Goal: Check status: Check status

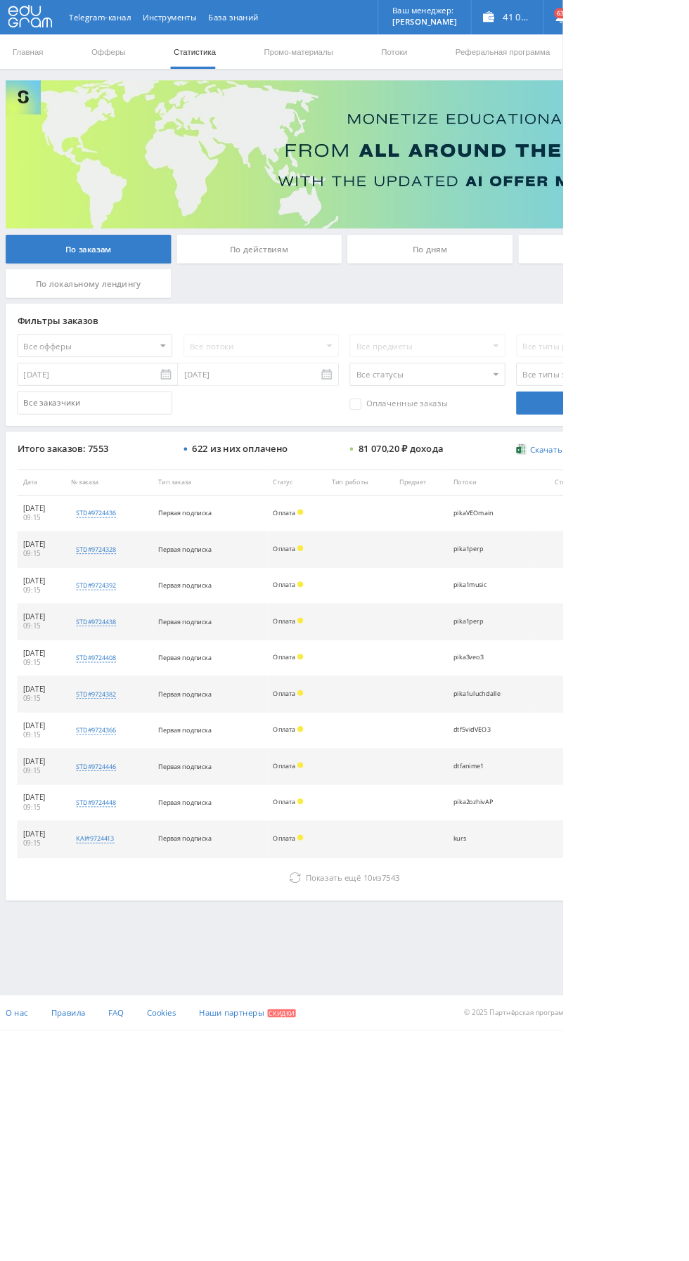
click at [492, 301] on div "По дням" at bounding box center [526, 305] width 202 height 35
click at [0, 0] on input "По дням" at bounding box center [0, 0] width 0 height 0
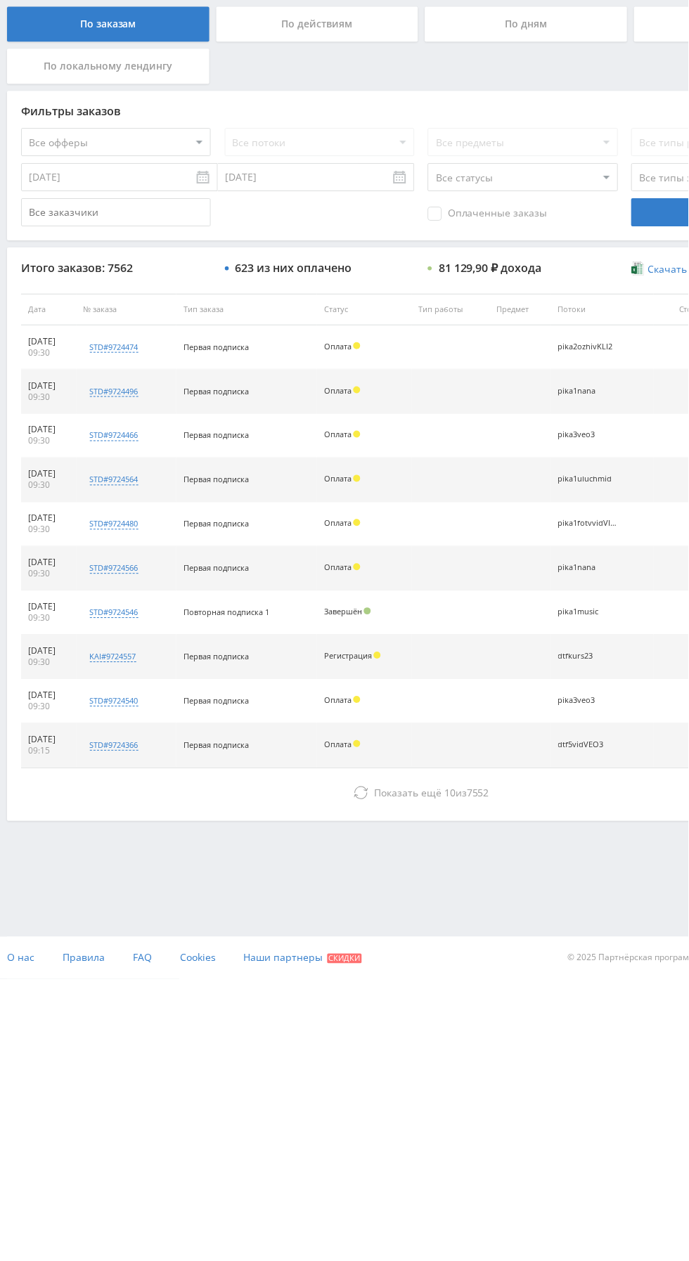
click at [273, 1066] on button "Показать ещё 10 из 7552" at bounding box center [421, 1075] width 801 height 28
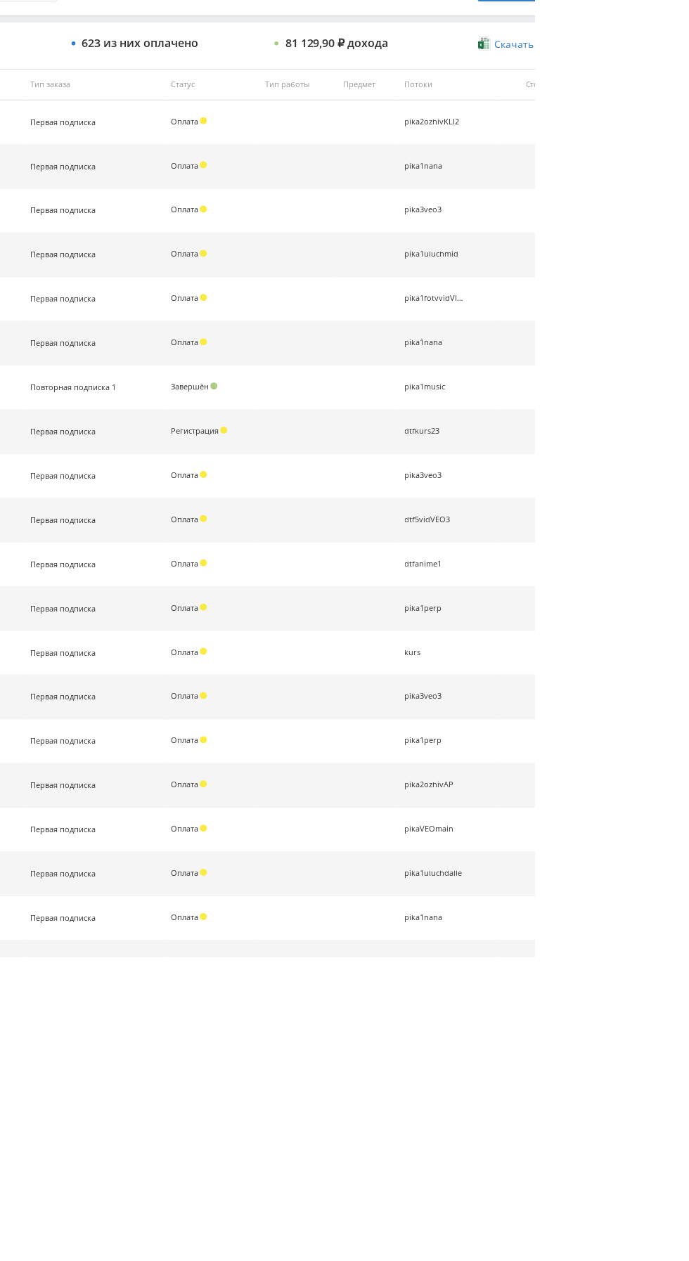
scroll to position [203, 0]
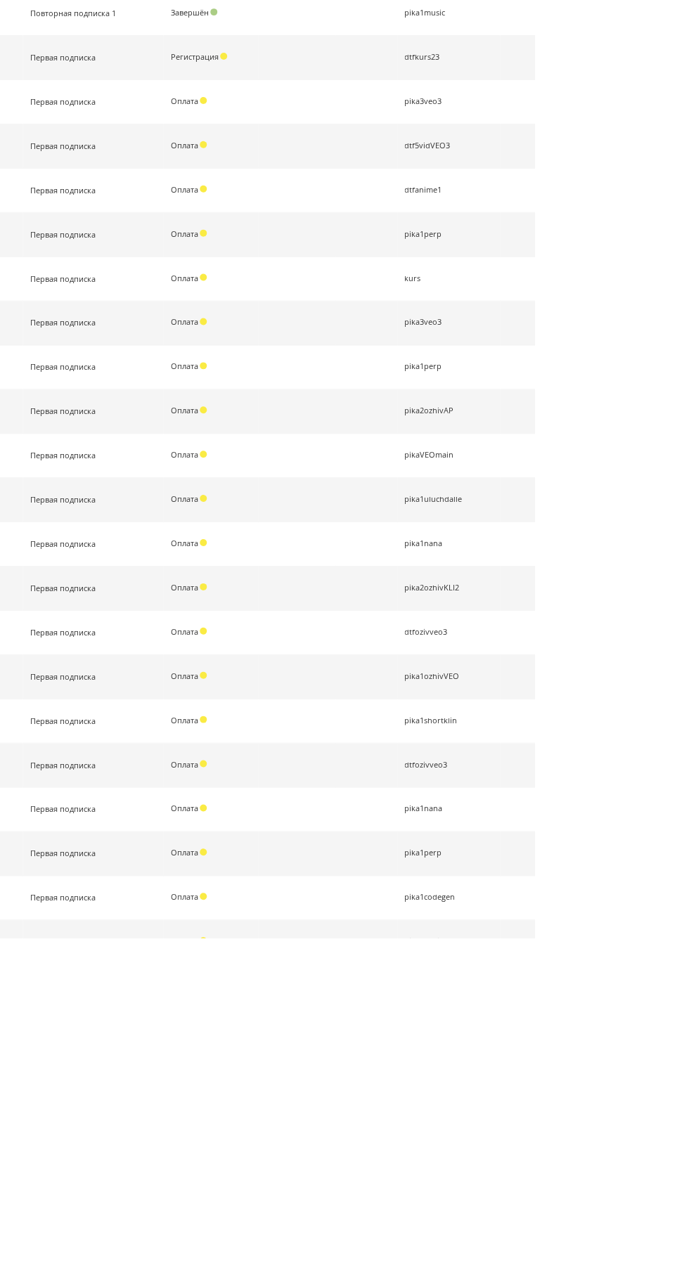
scroll to position [645, 0]
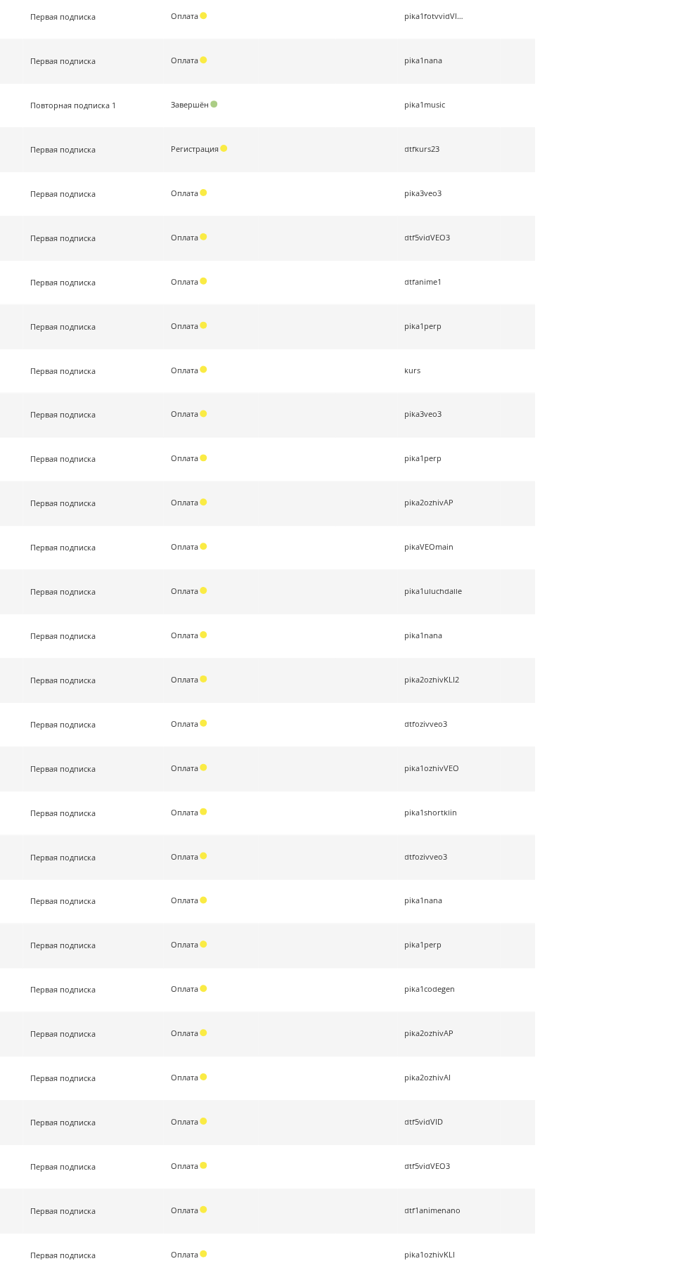
scroll to position [0, 0]
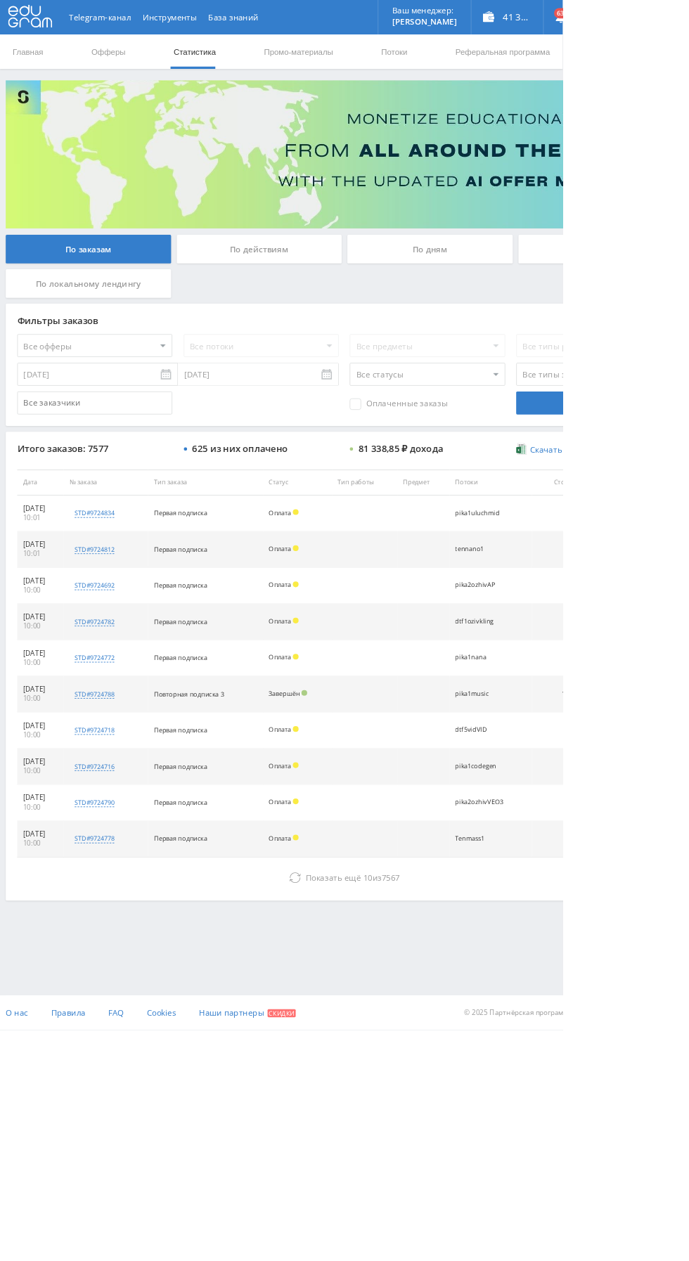
click at [507, 288] on div "По дням" at bounding box center [526, 305] width 202 height 35
click at [0, 0] on input "По дням" at bounding box center [0, 0] width 0 height 0
